Goal: Transaction & Acquisition: Book appointment/travel/reservation

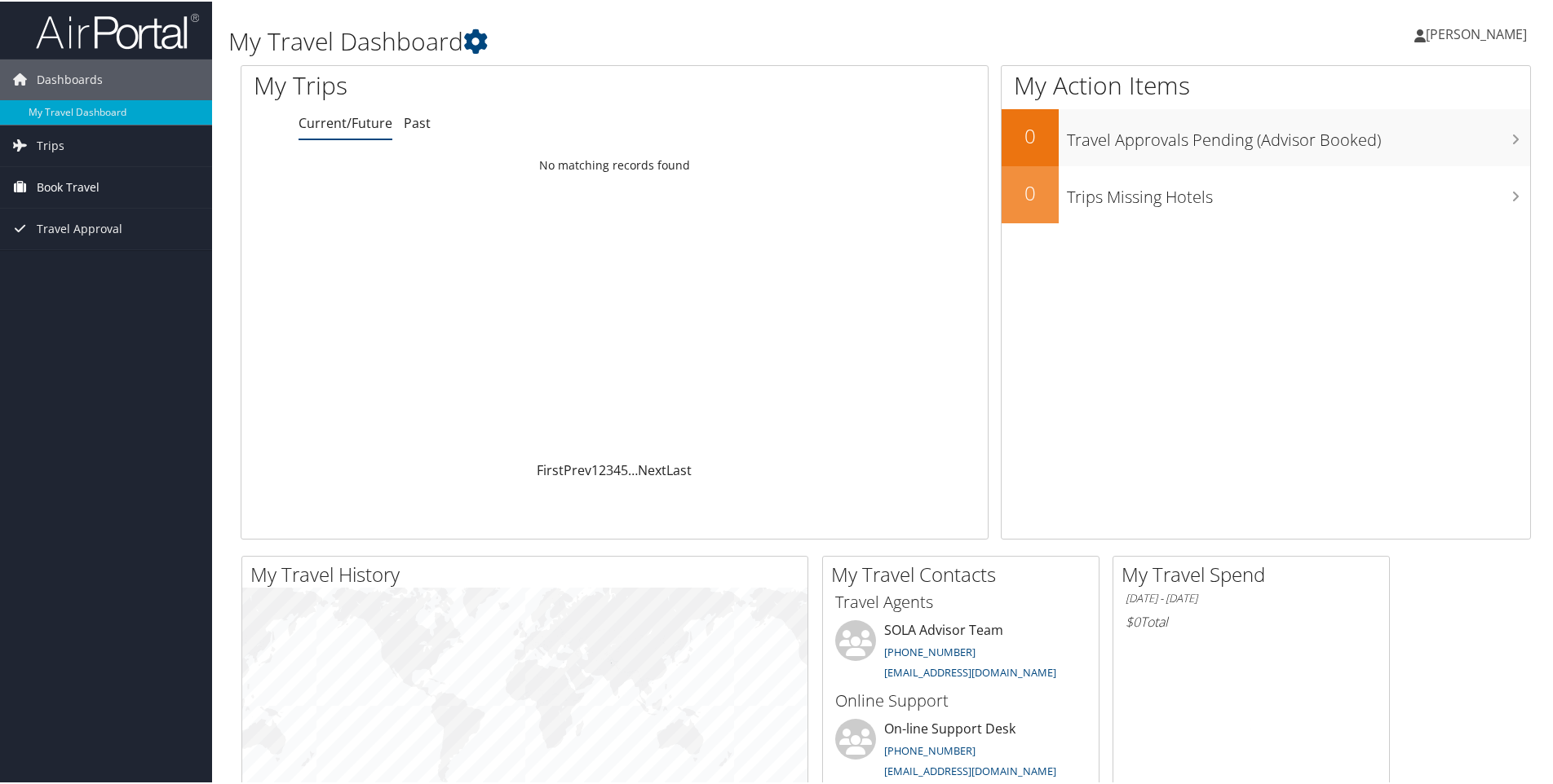
click at [98, 185] on span "Book Travel" at bounding box center [68, 185] width 63 height 40
click at [71, 235] on link "Book/Manage Online Trips" at bounding box center [106, 243] width 212 height 25
